Goal: Task Accomplishment & Management: Use online tool/utility

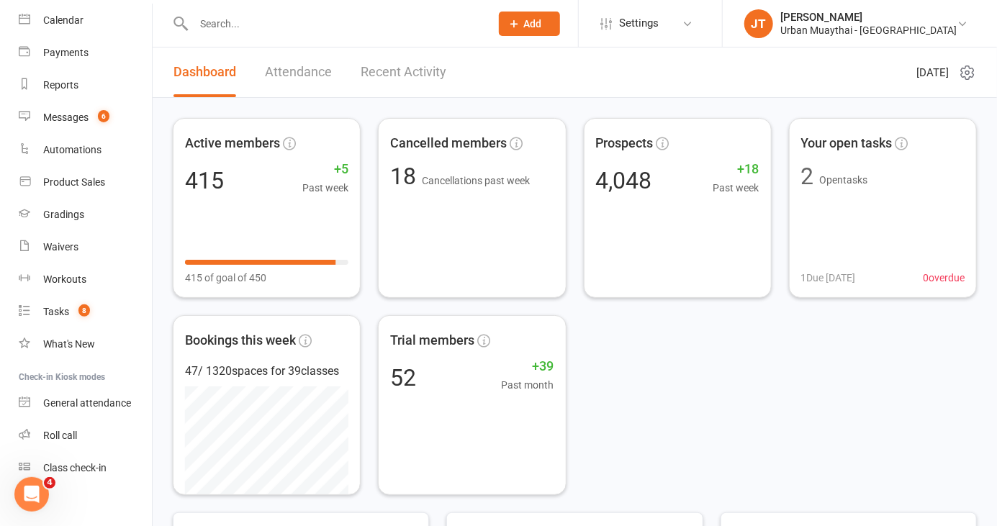
scroll to position [133, 0]
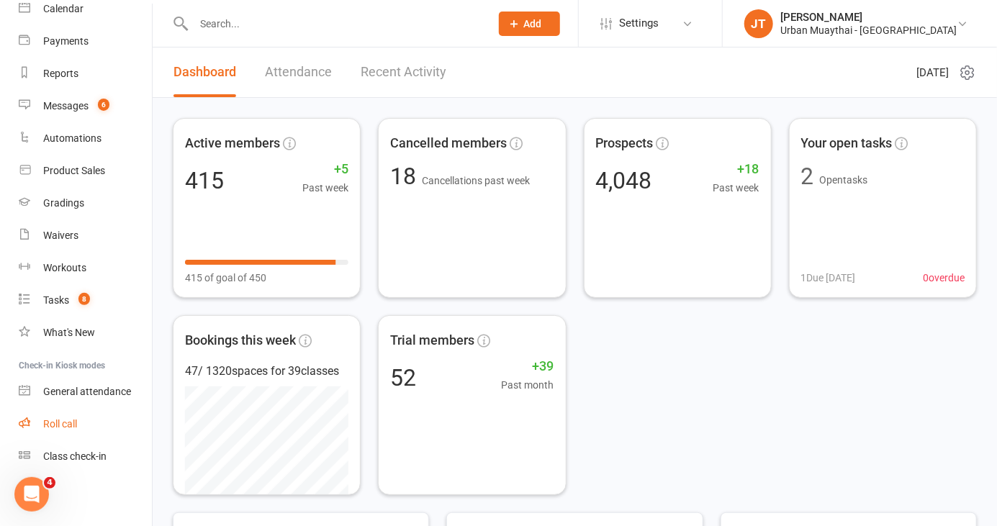
click at [76, 430] on link "Roll call" at bounding box center [85, 424] width 133 height 32
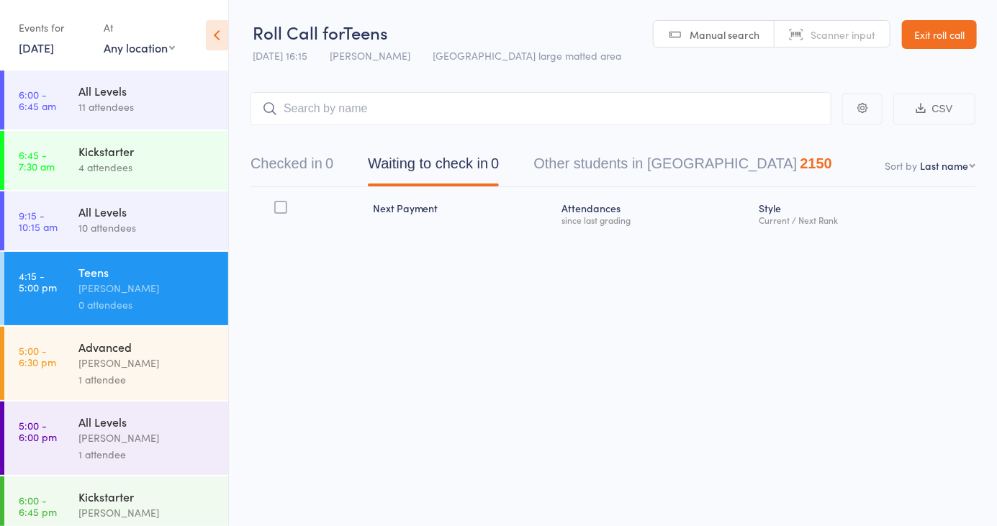
click at [730, 22] on link "Manual search" at bounding box center [714, 34] width 121 height 27
type input "6223"
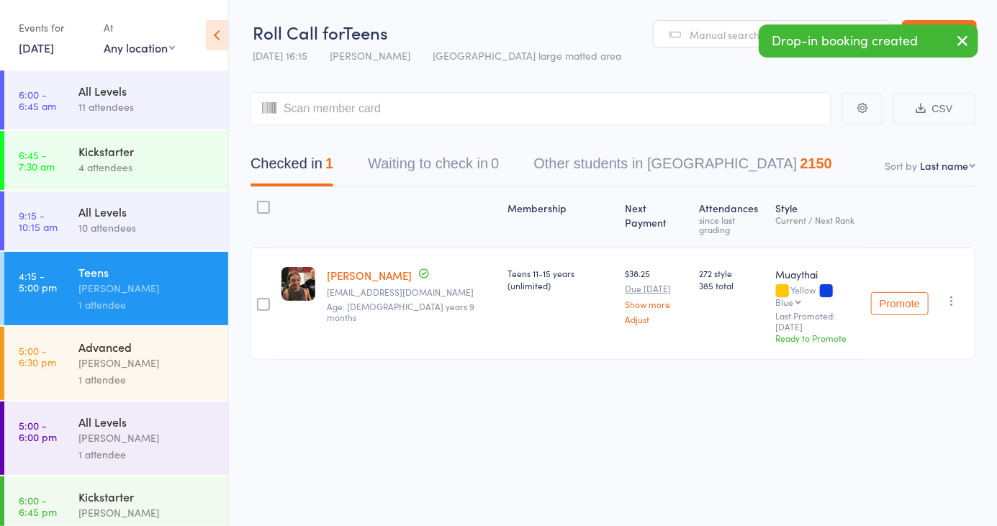
click at [718, 32] on span "Manual search" at bounding box center [725, 34] width 70 height 14
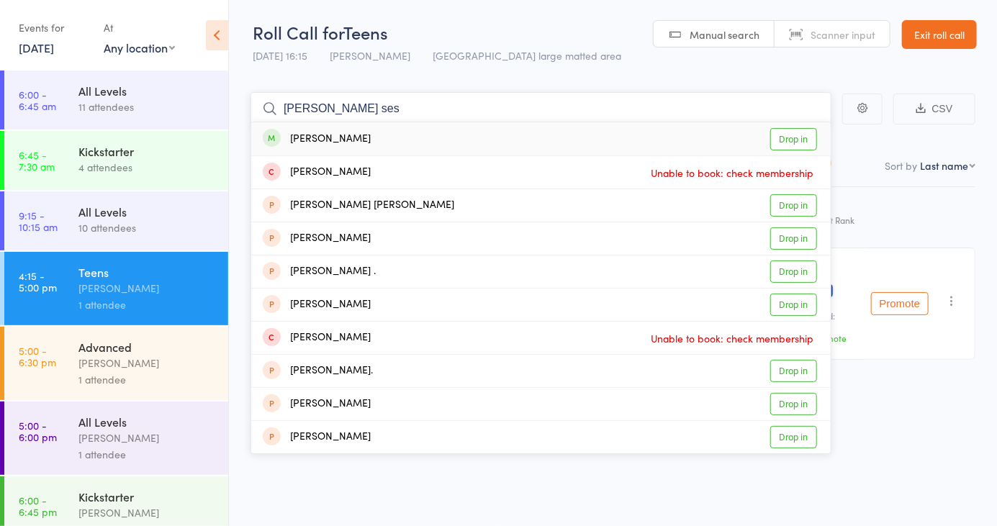
type input "Ana ses"
click at [799, 142] on link "Drop in" at bounding box center [793, 139] width 47 height 22
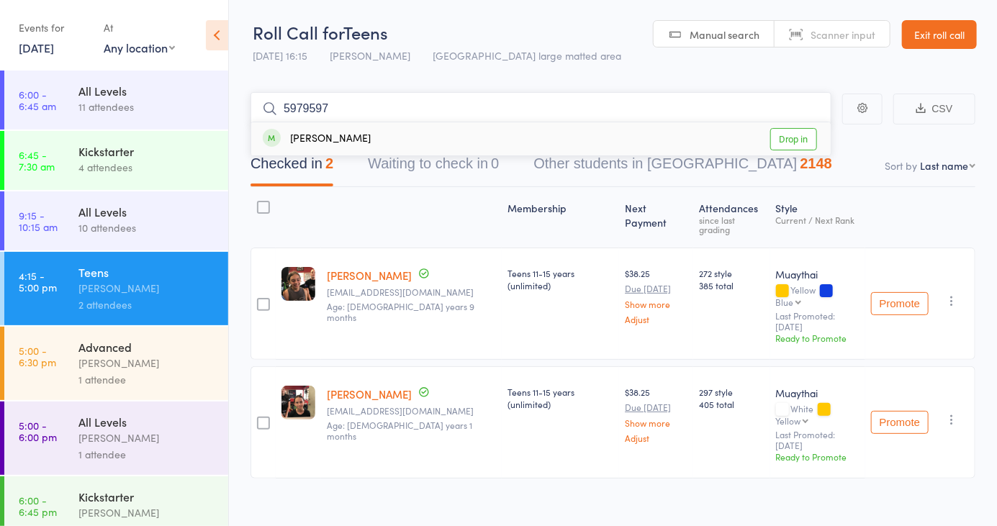
type input "59795979"
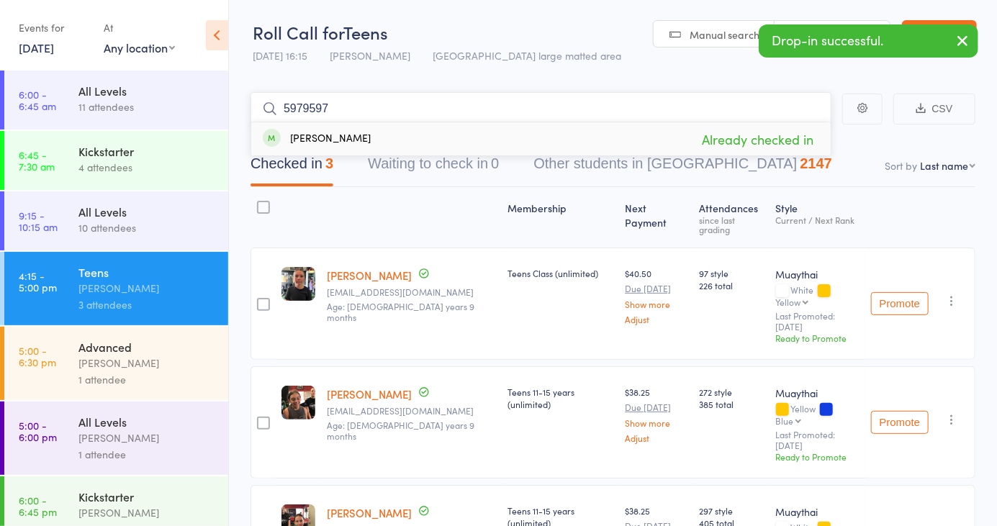
type input "59795979"
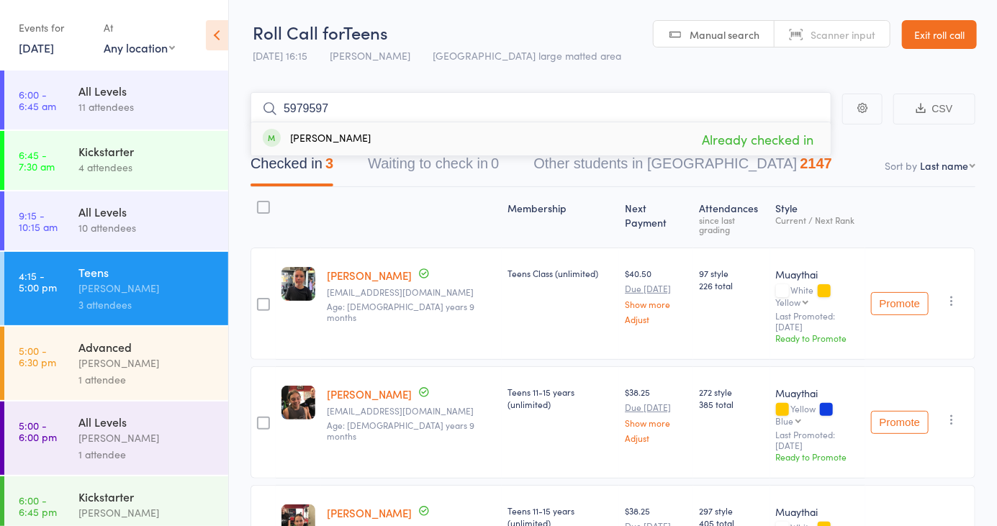
type input "59795979"
click at [712, 29] on span "Manual search" at bounding box center [725, 34] width 70 height 14
type input "5979"
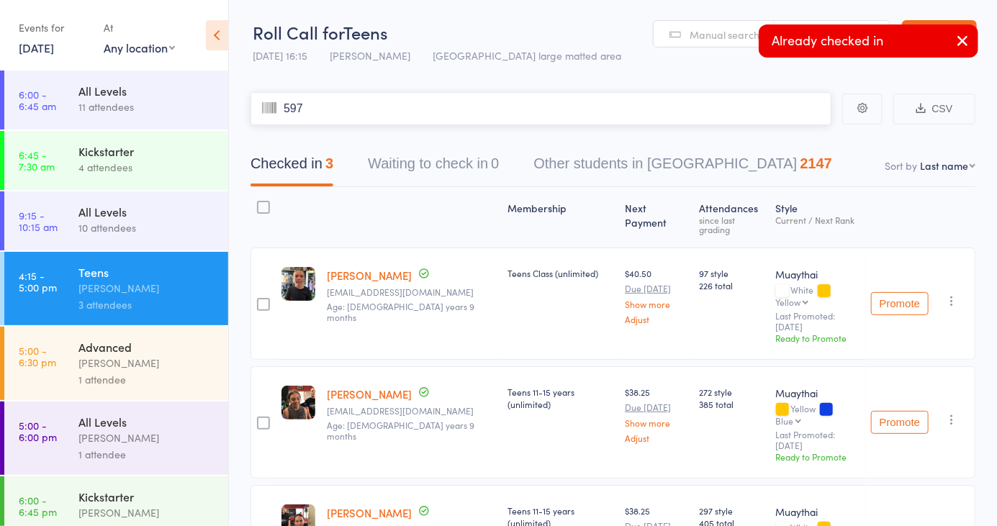
type input "5979"
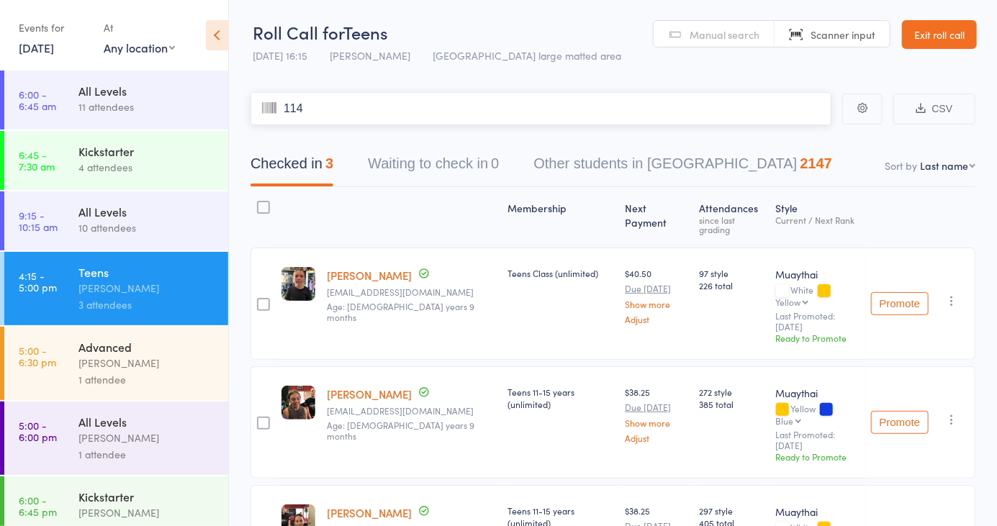
type input "1147"
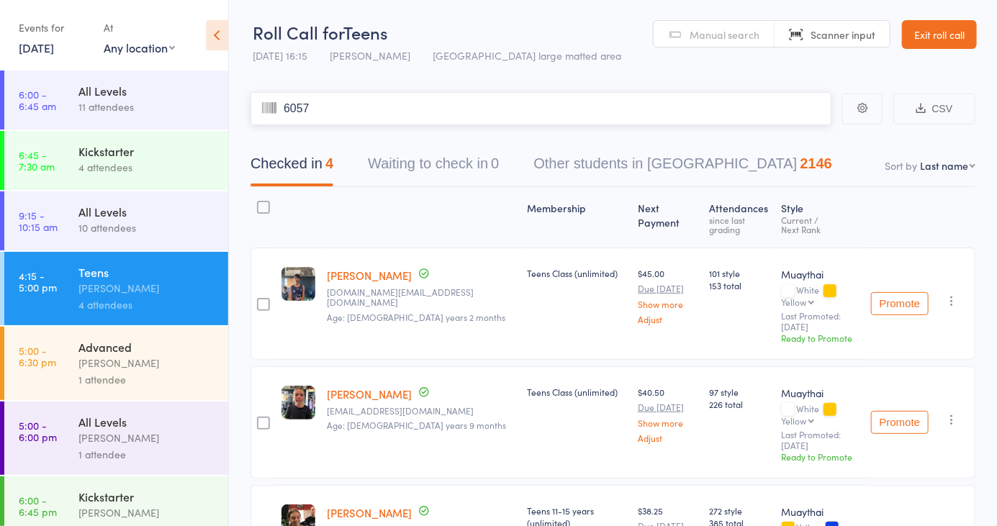
type input "6057"
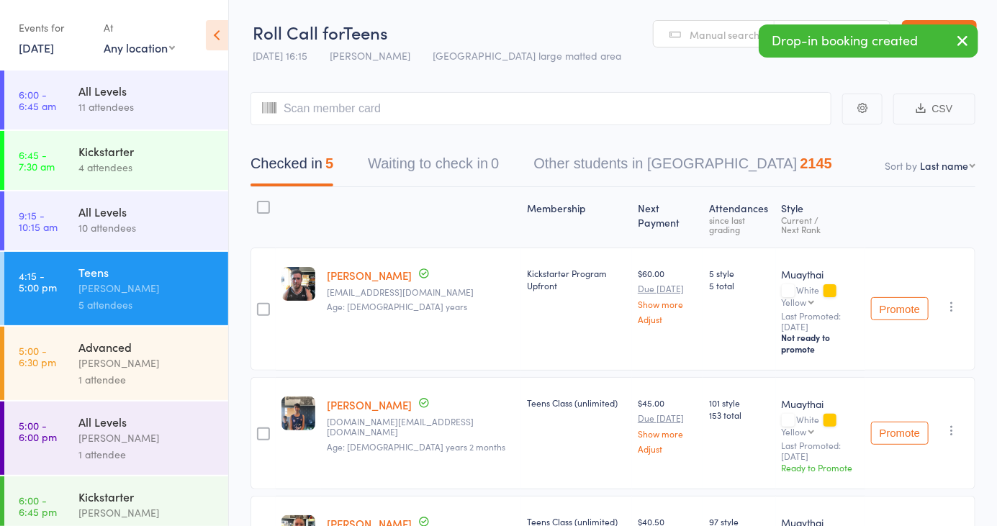
click at [953, 299] on icon "button" at bounding box center [952, 306] width 14 height 14
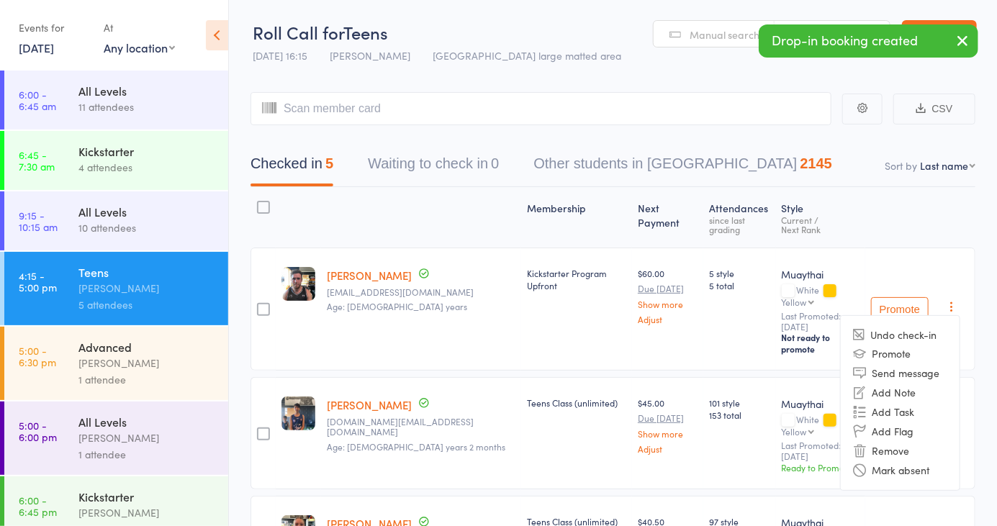
click at [909, 441] on li "Remove" at bounding box center [900, 450] width 119 height 19
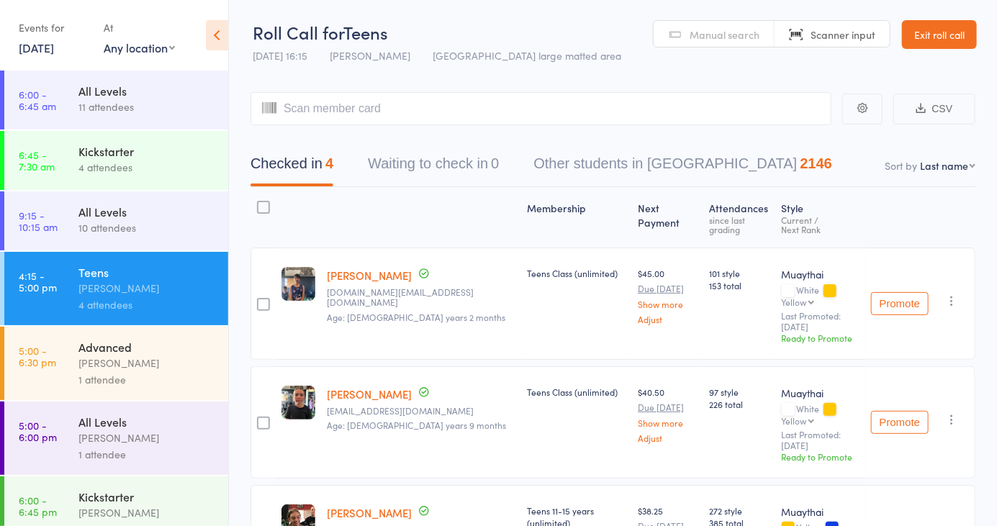
click at [703, 26] on link "Manual search" at bounding box center [714, 34] width 121 height 27
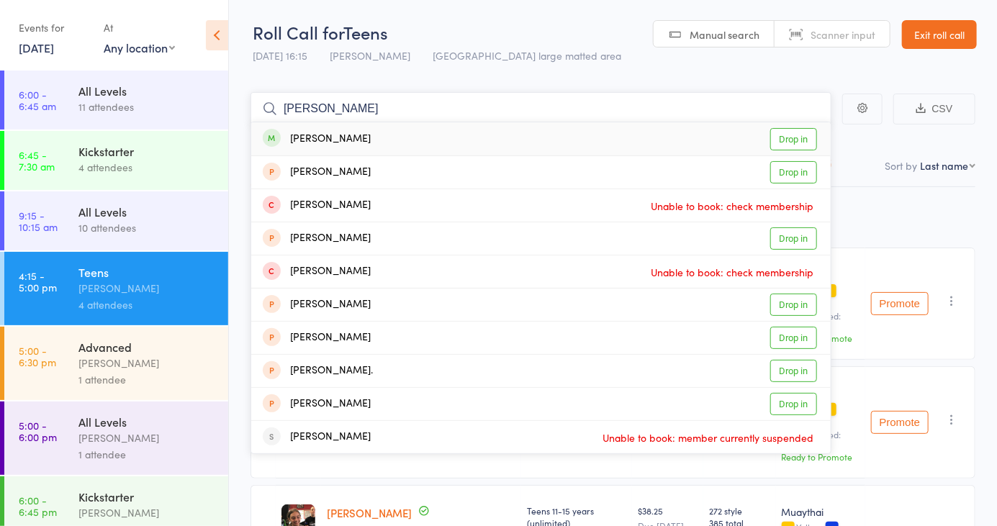
type input "George leigh"
click at [800, 140] on link "Drop in" at bounding box center [793, 139] width 47 height 22
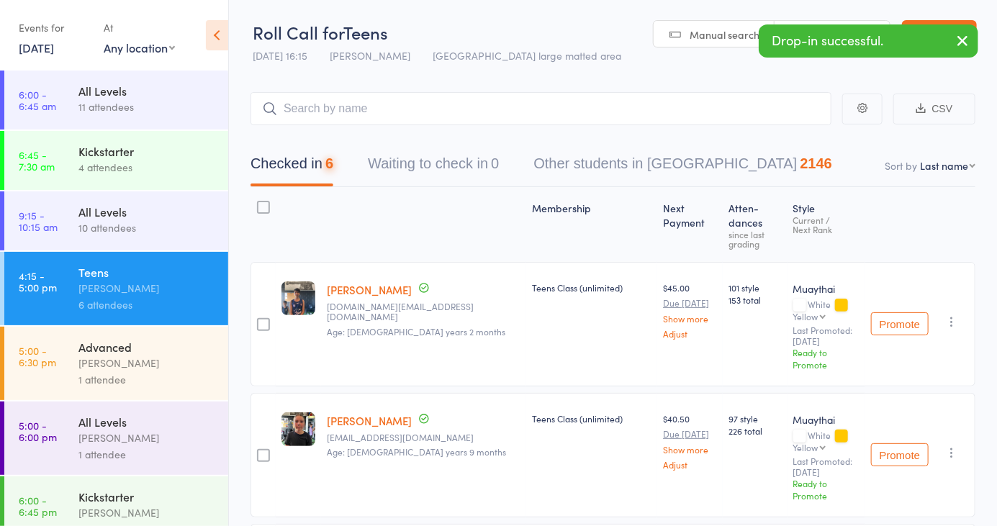
click at [716, 35] on span "Manual search" at bounding box center [725, 34] width 70 height 14
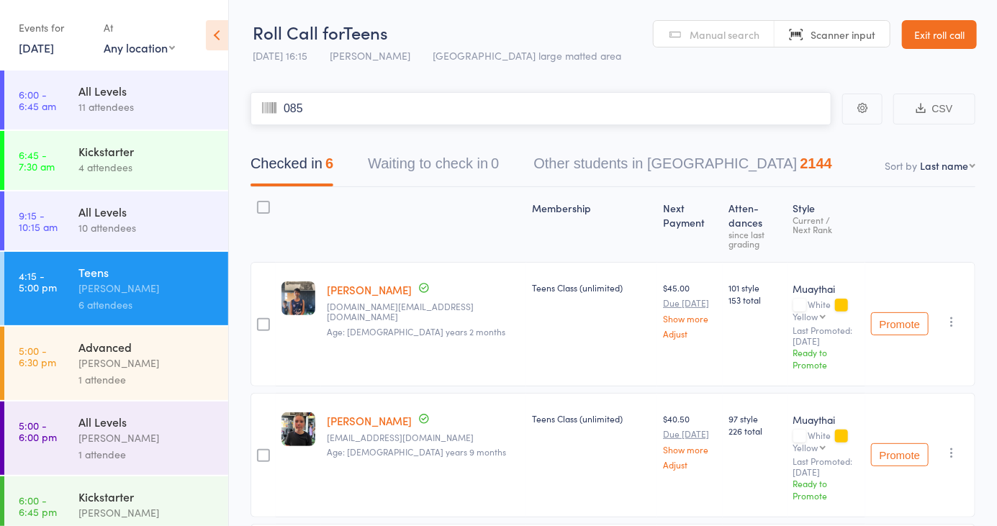
type input "0854"
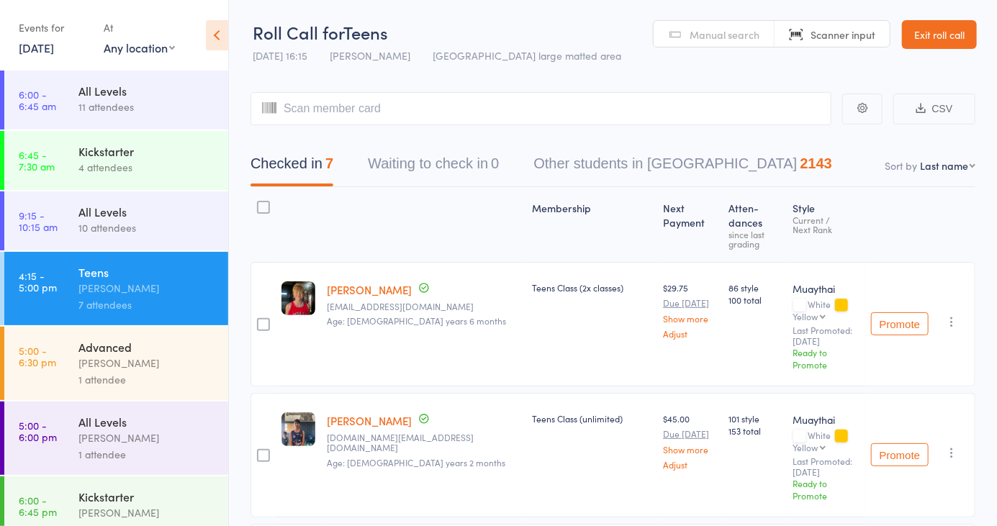
click at [716, 34] on span "Manual search" at bounding box center [725, 34] width 70 height 14
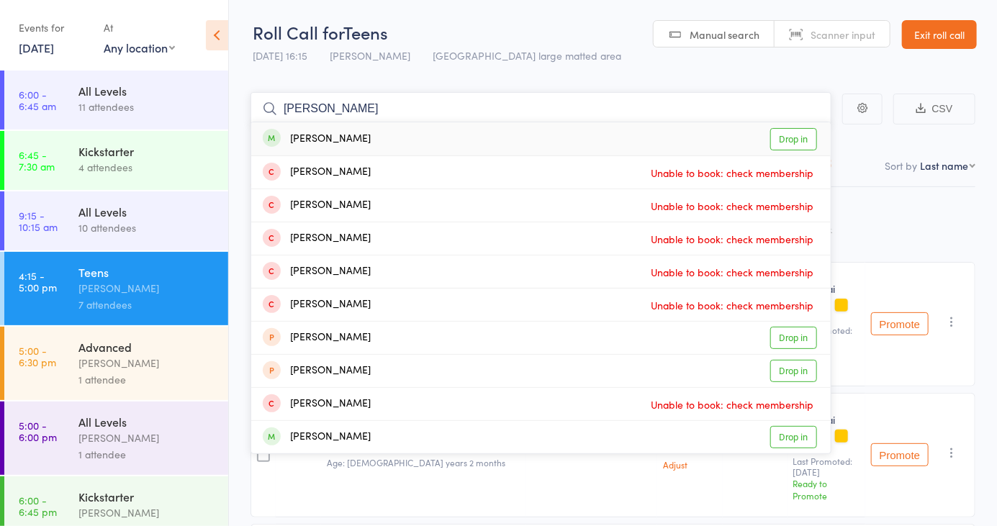
type input "Lennox"
click at [785, 143] on link "Drop in" at bounding box center [793, 139] width 47 height 22
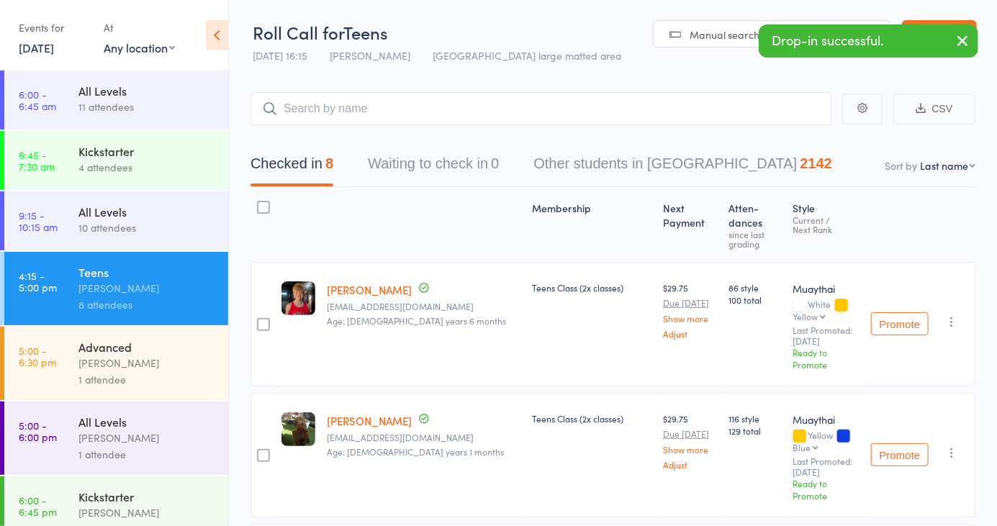
click at [718, 26] on link "Manual search" at bounding box center [714, 34] width 121 height 27
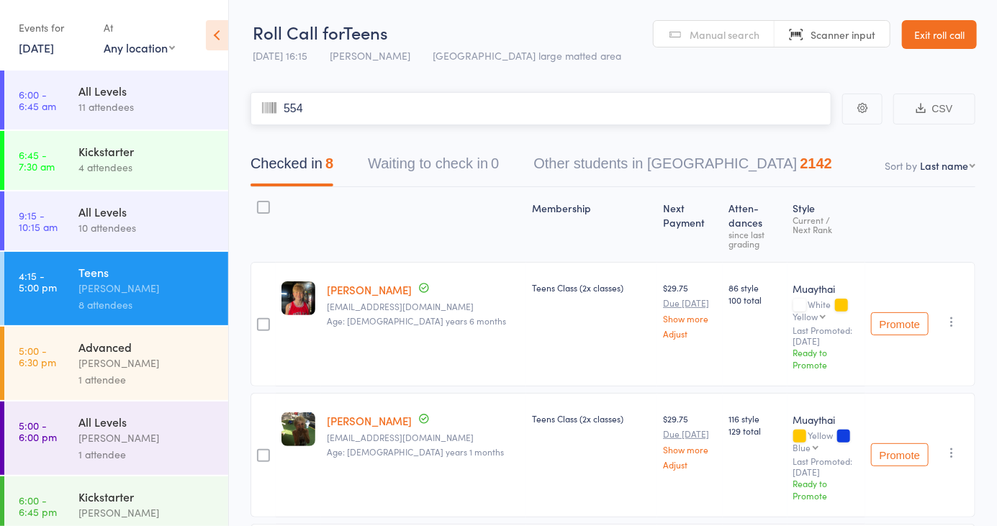
type input "5542"
type input "62036203"
type input "0862"
type input "5968"
type input "5708"
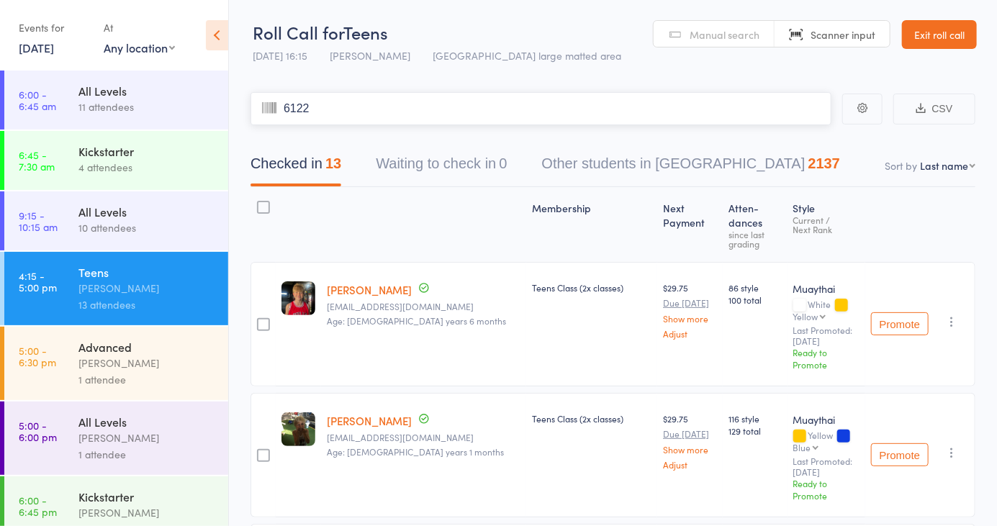
type input "6122"
type input "5956"
type input "6208"
click at [731, 23] on link "Manual search" at bounding box center [714, 34] width 121 height 27
click at [952, 168] on select "First name Last name Birthday today? Behind on payments? Check in time Next pay…" at bounding box center [947, 165] width 55 height 14
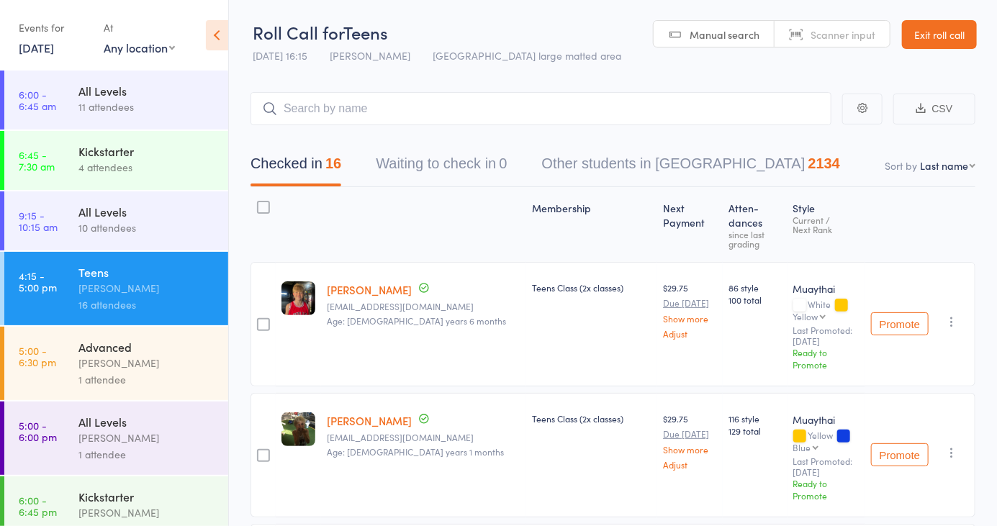
select select "4"
click at [920, 158] on select "First name Last name Birthday today? Behind on payments? Check in time Next pay…" at bounding box center [947, 165] width 55 height 14
click at [730, 33] on span "Manual search" at bounding box center [725, 34] width 70 height 14
click at [710, 46] on link "Manual search" at bounding box center [714, 34] width 121 height 27
click at [599, 125] on div "Checked in 16 Waiting to check in 0 Other students in Muaythai 2134" at bounding box center [613, 156] width 725 height 62
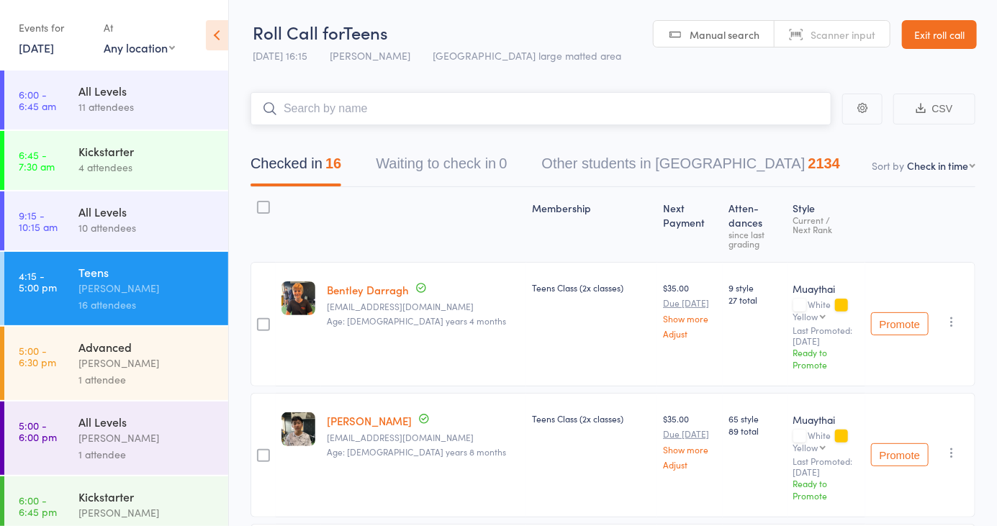
click at [648, 124] on input "search" at bounding box center [541, 108] width 581 height 33
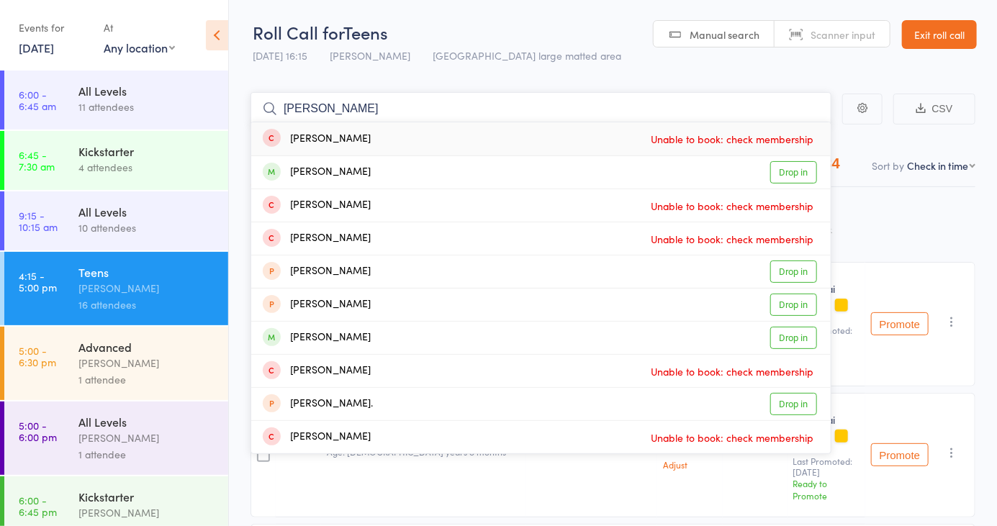
type input "Ethan ha"
click at [801, 176] on link "Drop in" at bounding box center [793, 172] width 47 height 22
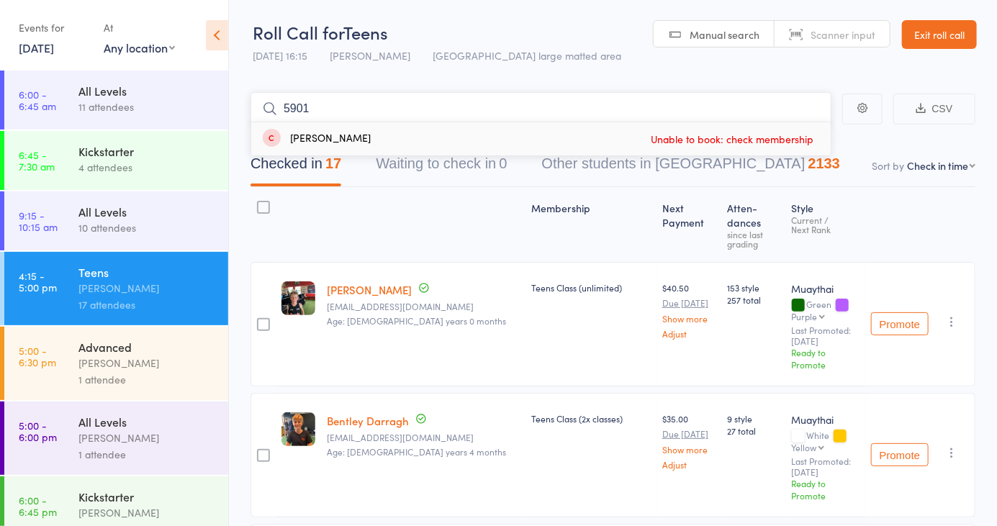
click at [338, 109] on input "5901" at bounding box center [541, 108] width 581 height 33
type input "5"
click at [741, 26] on link "Manual search" at bounding box center [714, 34] width 121 height 27
type input "5950"
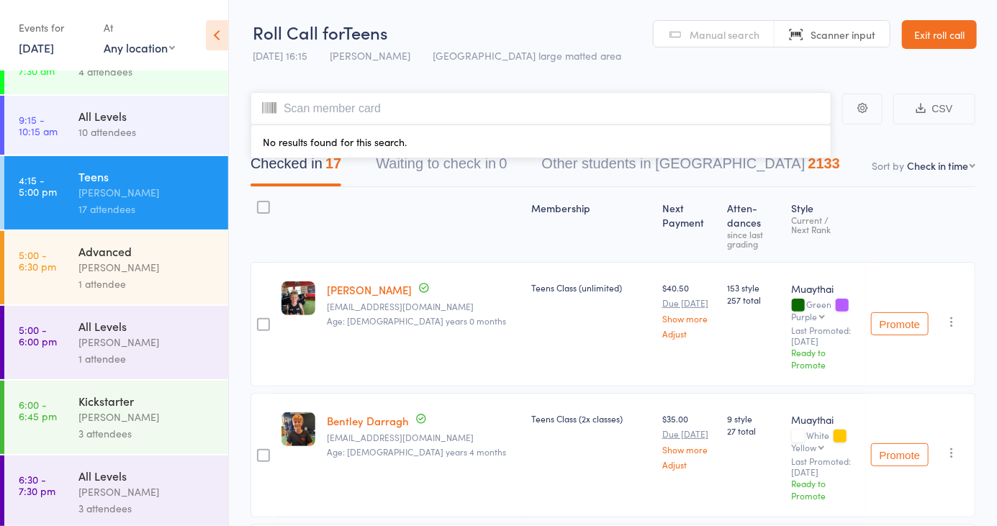
scroll to position [94, 0]
click at [161, 332] on div "All Levels" at bounding box center [147, 328] width 138 height 16
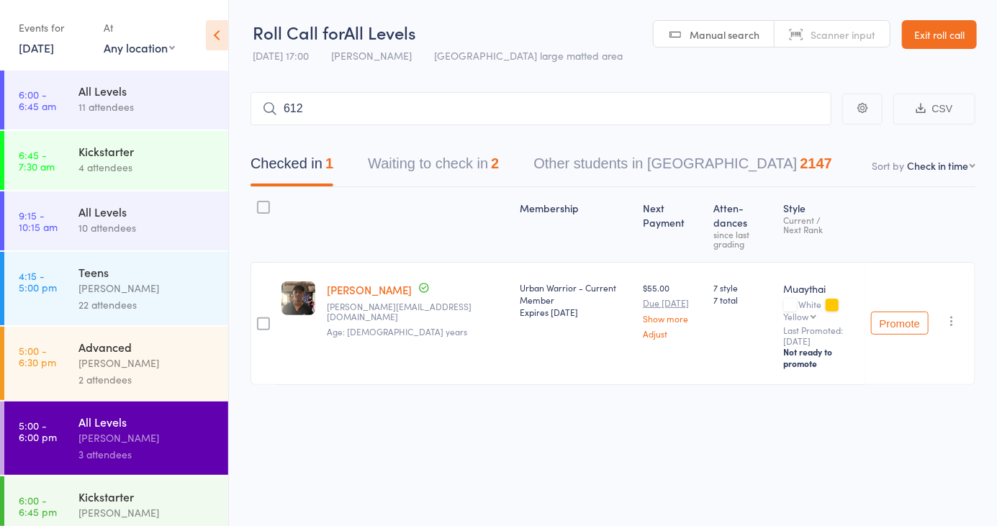
type input "6127"
click at [795, 145] on link "Drop in" at bounding box center [793, 139] width 47 height 22
click at [736, 28] on span "Manual search" at bounding box center [725, 34] width 70 height 14
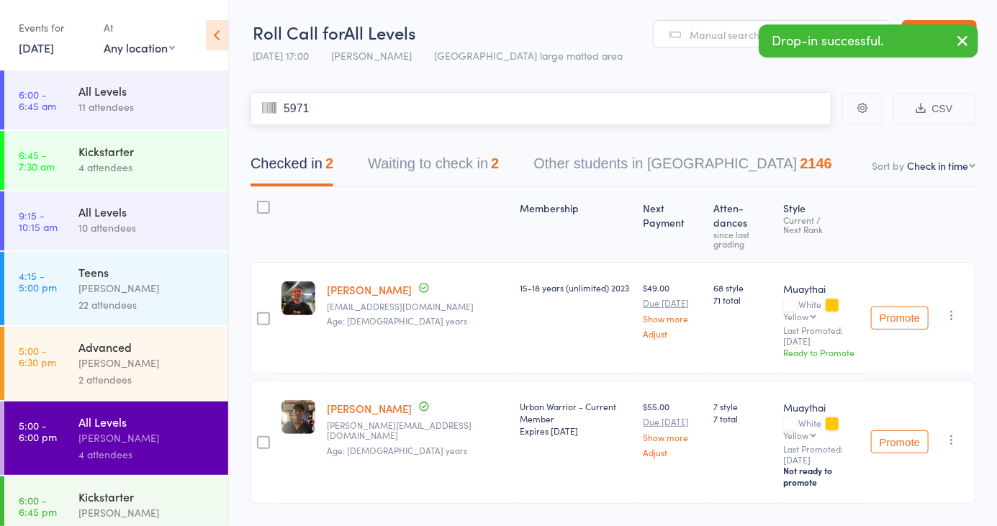
type input "5971"
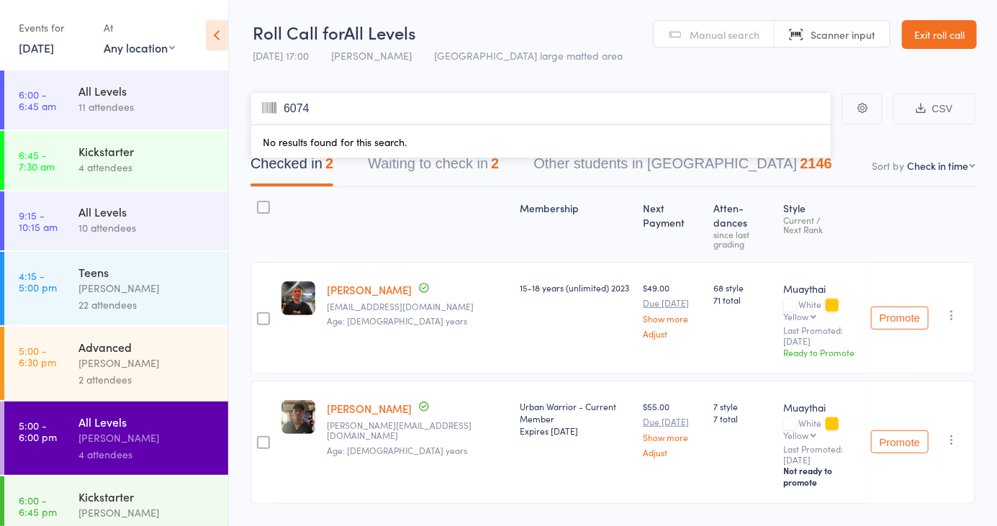
type input "6074"
type input "6178"
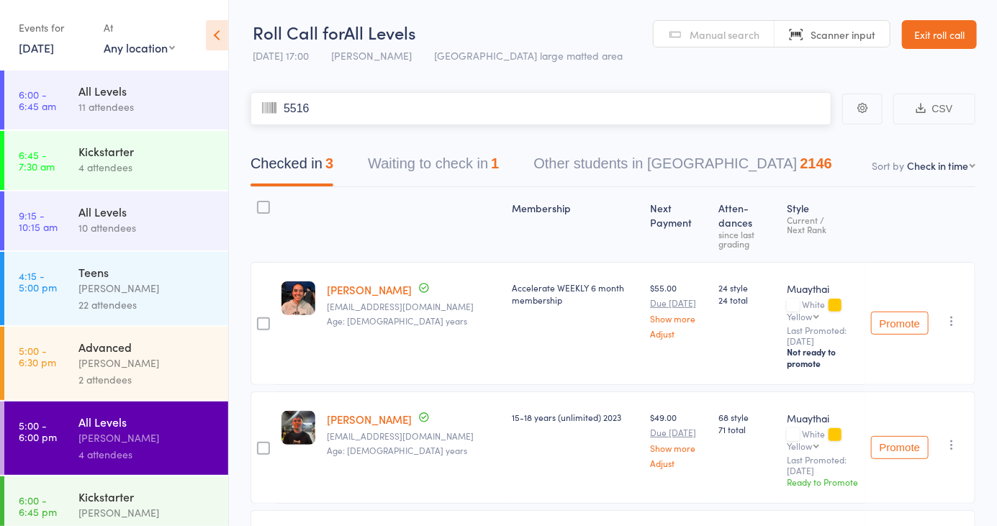
type input "5516"
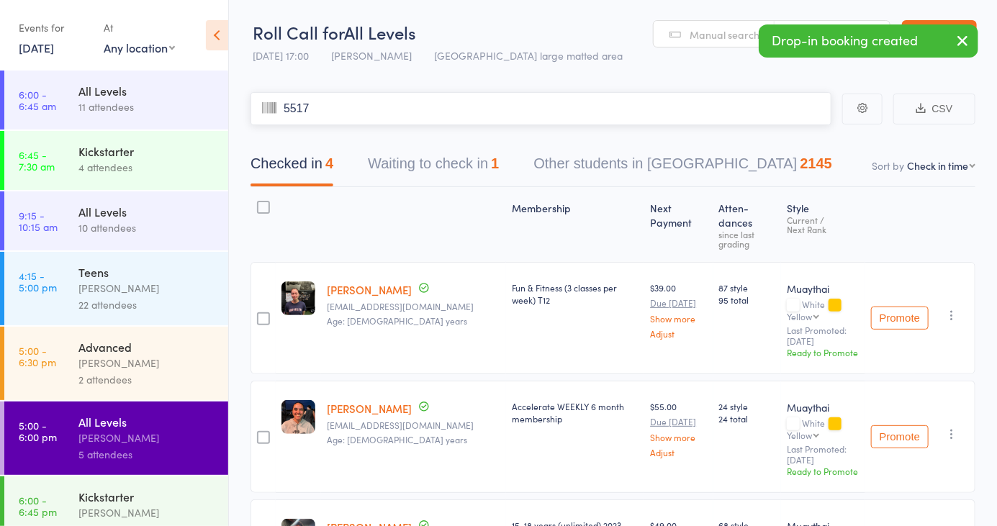
type input "5517"
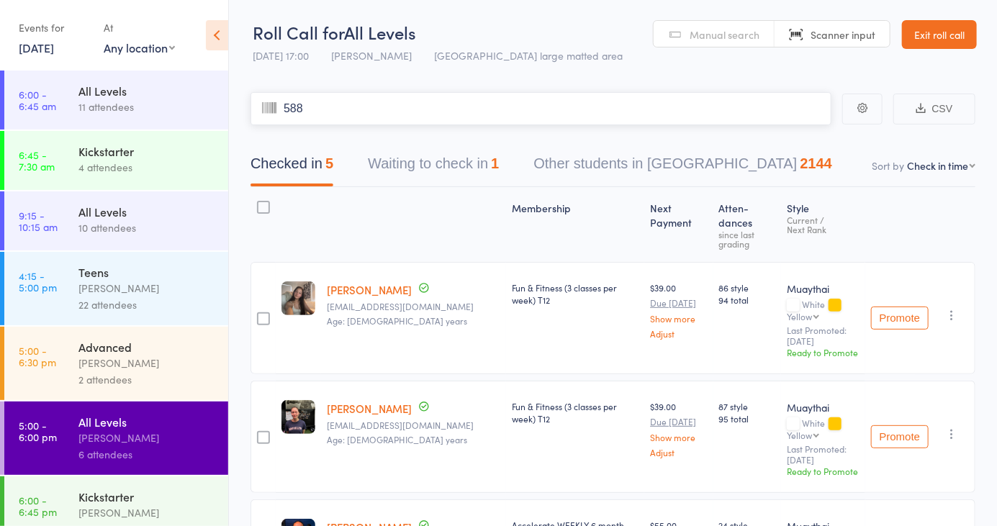
type input "5884"
type input "61366136"
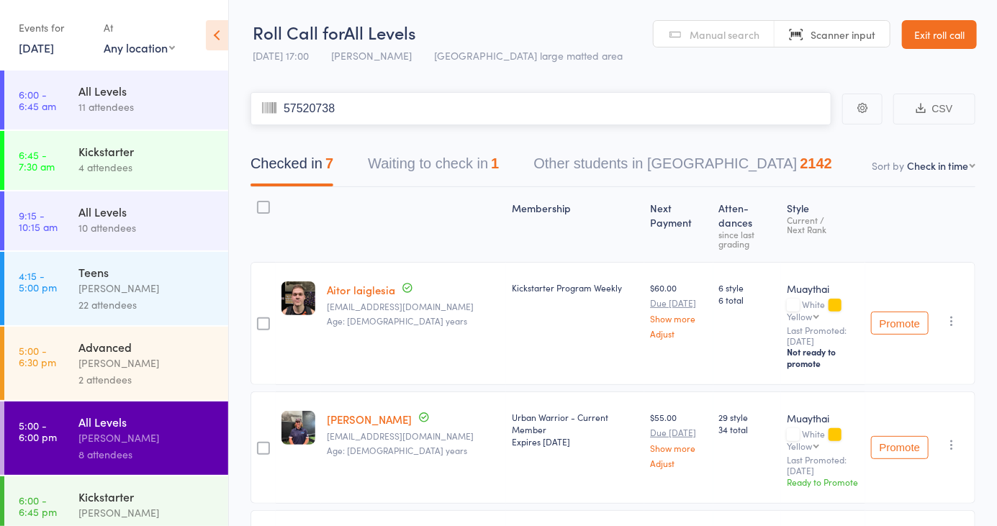
click at [373, 105] on input "57520738" at bounding box center [541, 108] width 581 height 33
type input "5"
type input "073858186182"
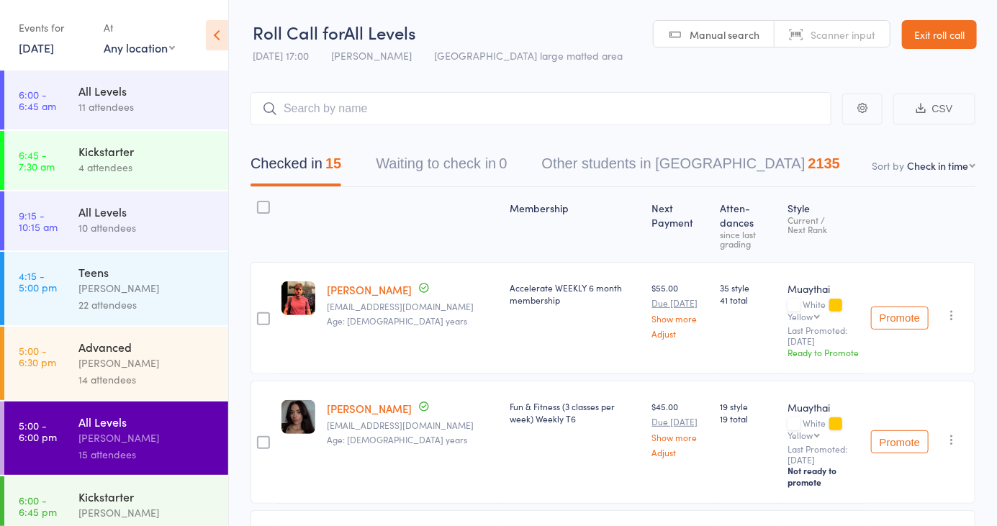
click at [732, 47] on div "Manual search Scanner input" at bounding box center [772, 33] width 238 height 27
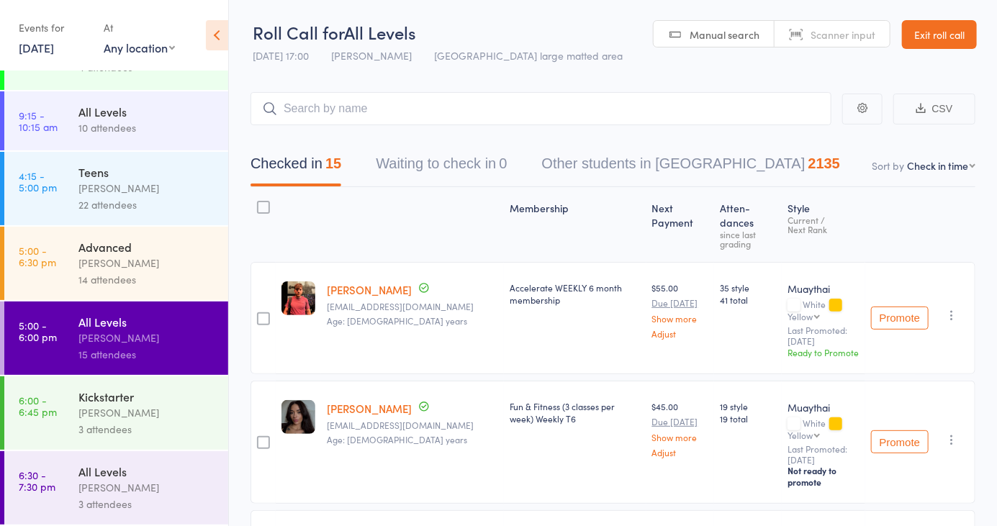
click at [161, 414] on div "[PERSON_NAME]" at bounding box center [147, 413] width 138 height 17
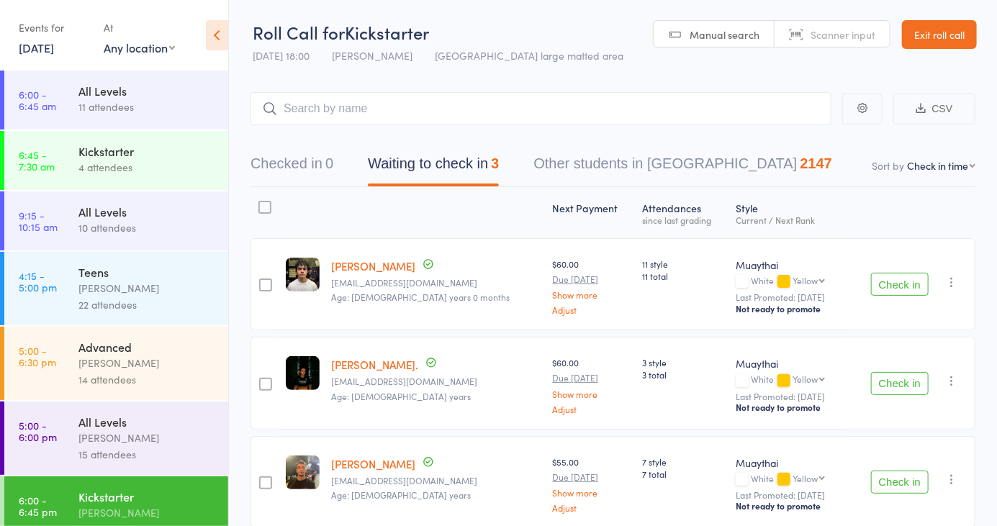
click at [722, 35] on span "Manual search" at bounding box center [725, 34] width 70 height 14
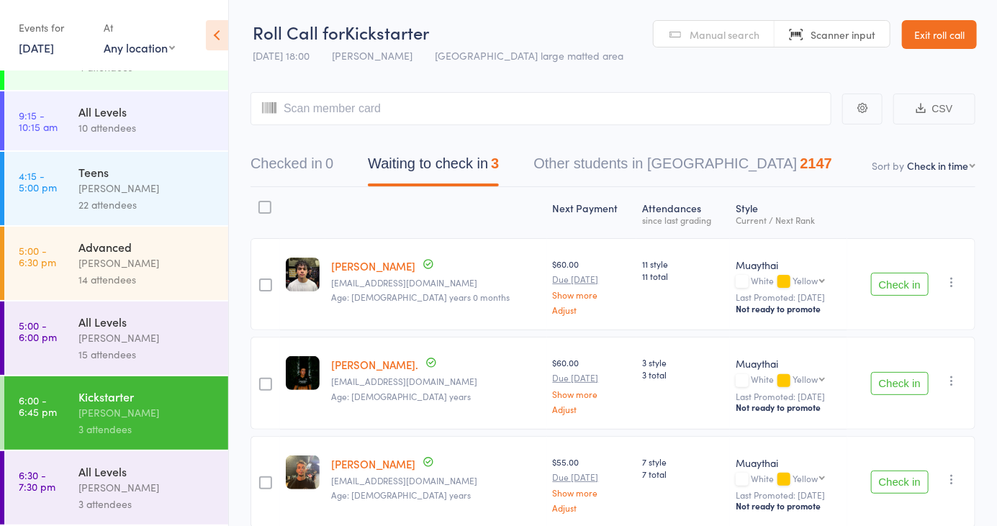
click at [150, 487] on div "[PERSON_NAME]" at bounding box center [147, 487] width 138 height 17
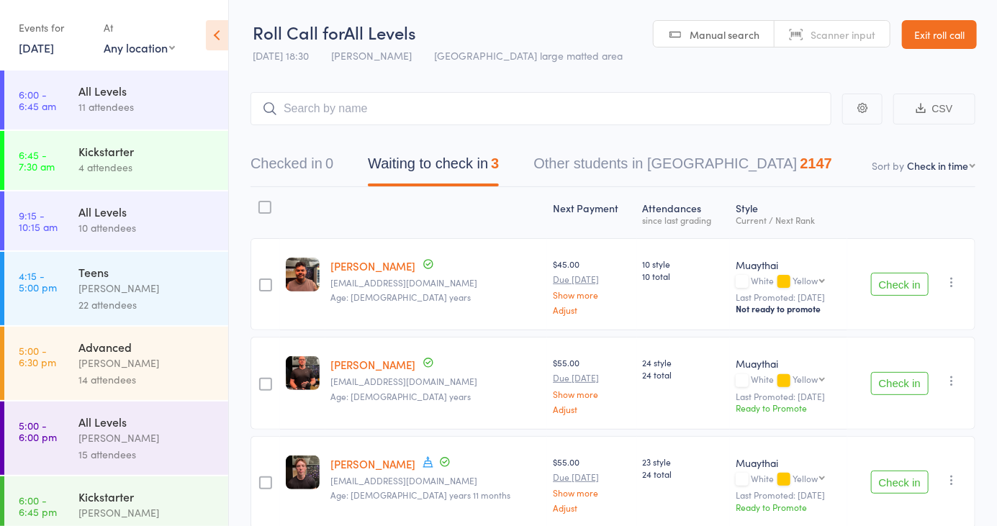
click at [722, 47] on div "Manual search Scanner input" at bounding box center [772, 33] width 238 height 27
click at [723, 25] on link "Manual search" at bounding box center [714, 34] width 121 height 27
type input "6123"
